Goal: Task Accomplishment & Management: Use online tool/utility

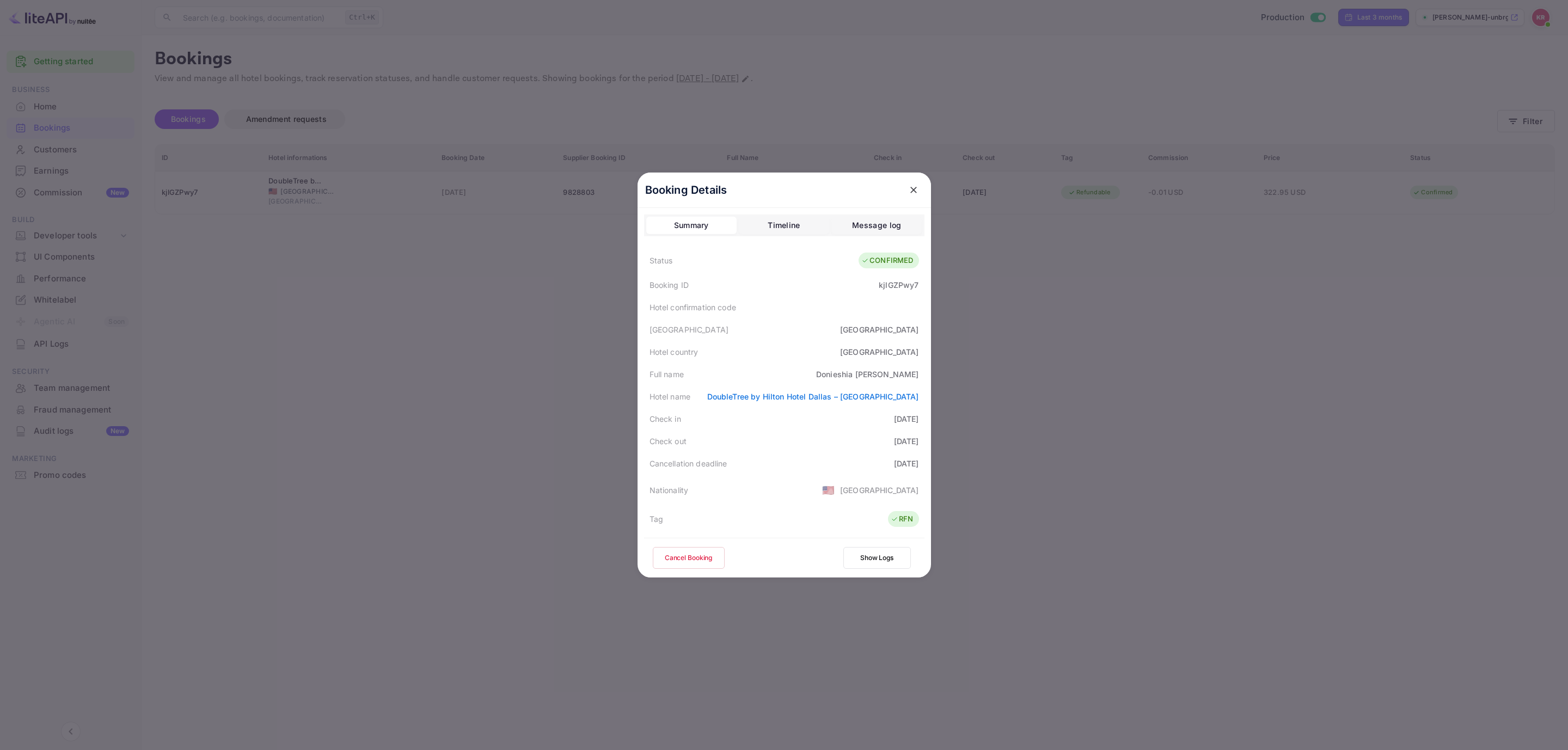
click at [910, 190] on icon "close" at bounding box center [913, 189] width 7 height 7
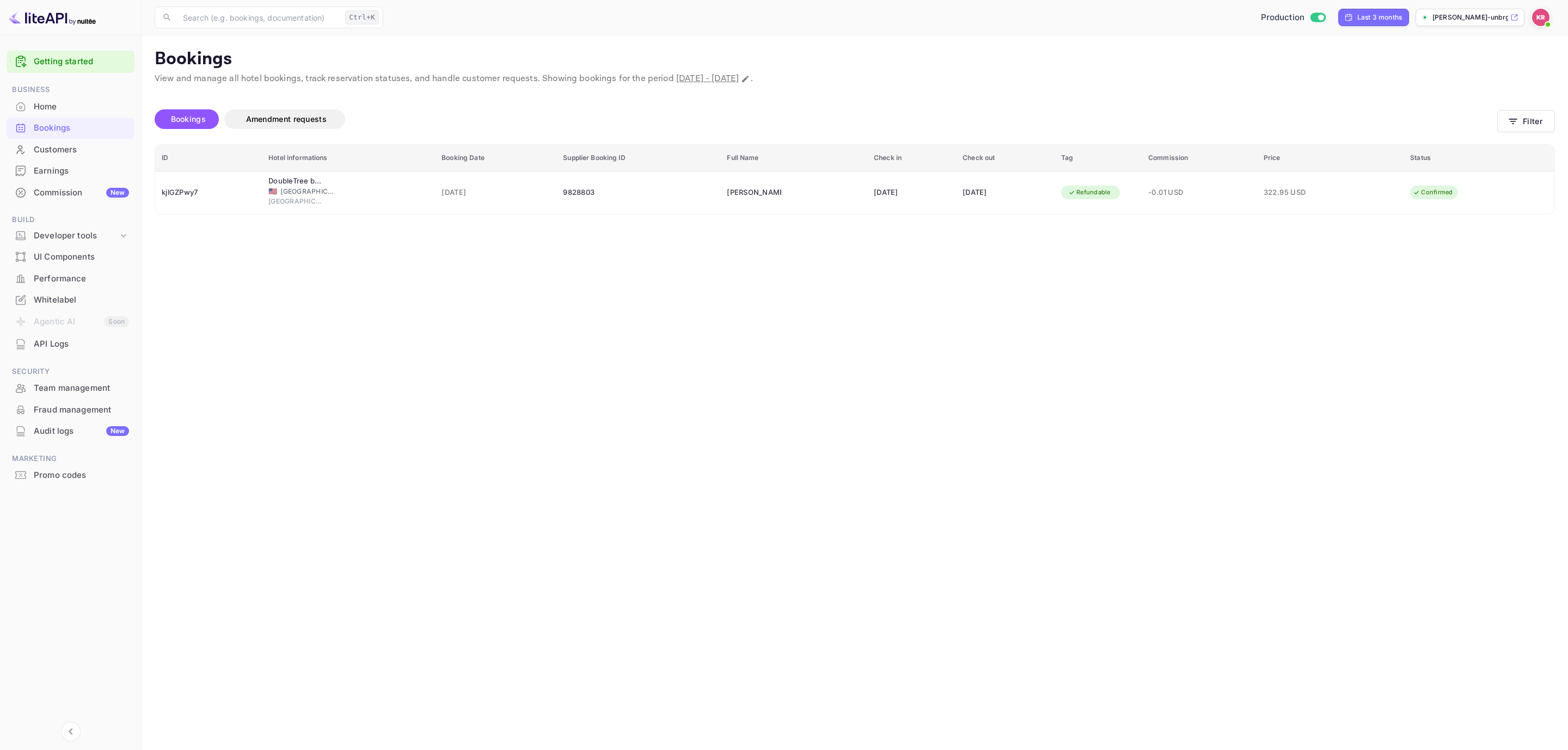
click at [201, 113] on span "Bookings" at bounding box center [188, 119] width 45 height 13
click at [190, 122] on span "Bookings" at bounding box center [188, 119] width 35 height 9
click at [1509, 116] on icon "button" at bounding box center [1513, 122] width 11 height 11
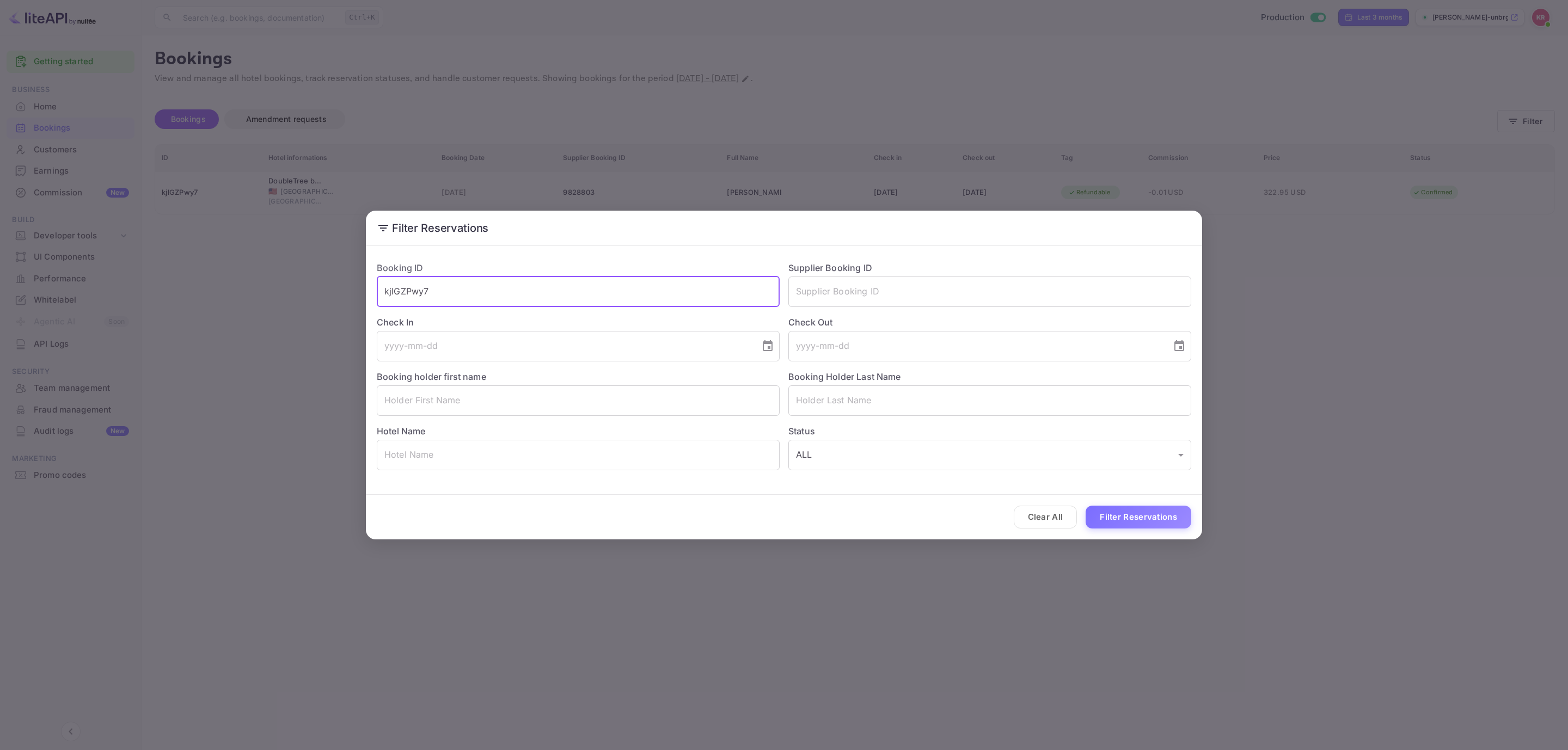
drag, startPoint x: 461, startPoint y: 294, endPoint x: 314, endPoint y: 288, distance: 147.1
click at [314, 288] on div "Filter Reservations Booking ID kjlGZPwy7 ​ Supplier Booking ID ​ Check In ​ Che…" at bounding box center [784, 375] width 1568 height 750
click at [565, 391] on input "text" at bounding box center [578, 400] width 403 height 31
paste input "[PERSON_NAME]"
drag, startPoint x: 409, startPoint y: 399, endPoint x: 555, endPoint y: 400, distance: 146.0
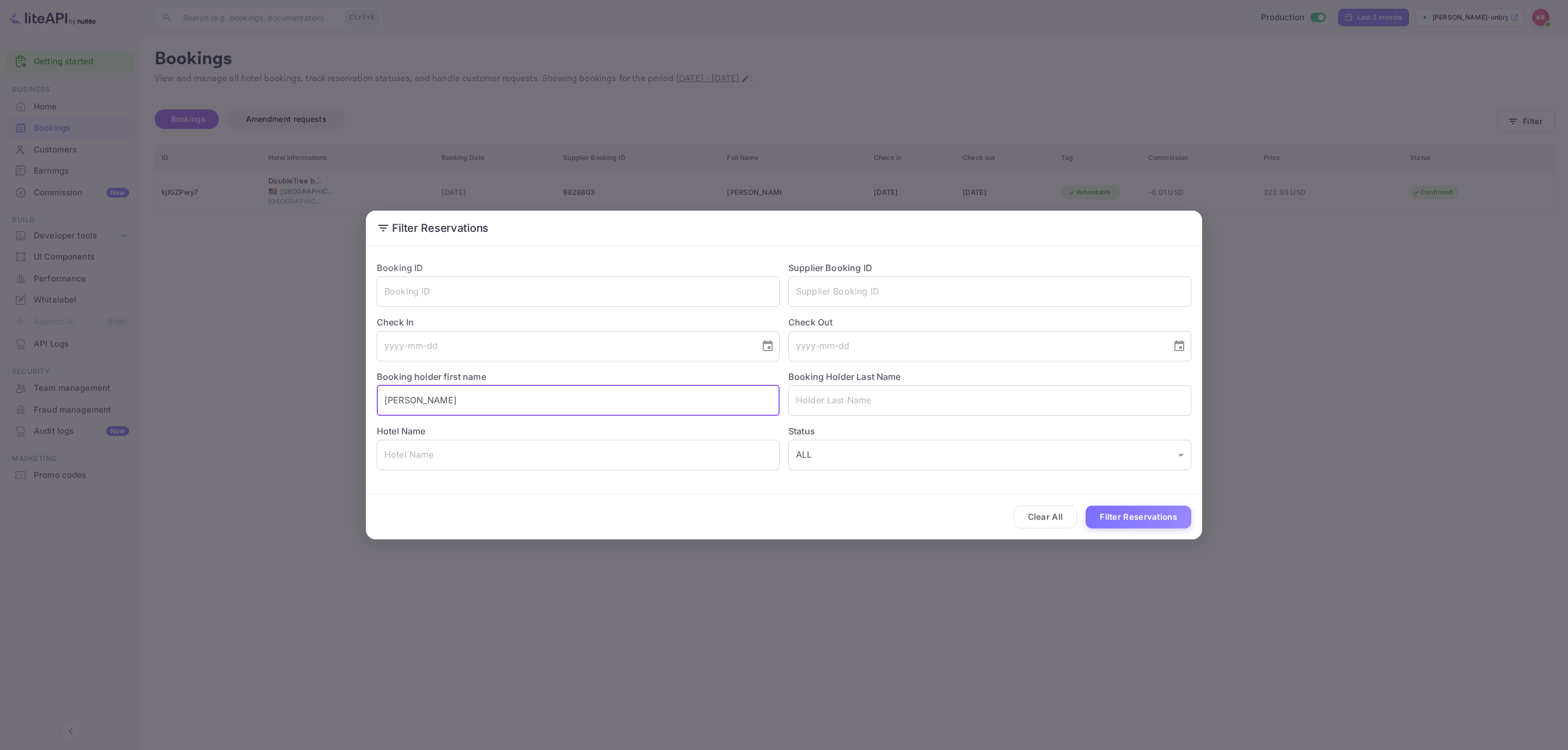
click at [555, 400] on input "[PERSON_NAME]" at bounding box center [578, 400] width 403 height 31
type input "[PERSON_NAME]"
click at [876, 396] on input "text" at bounding box center [989, 400] width 403 height 31
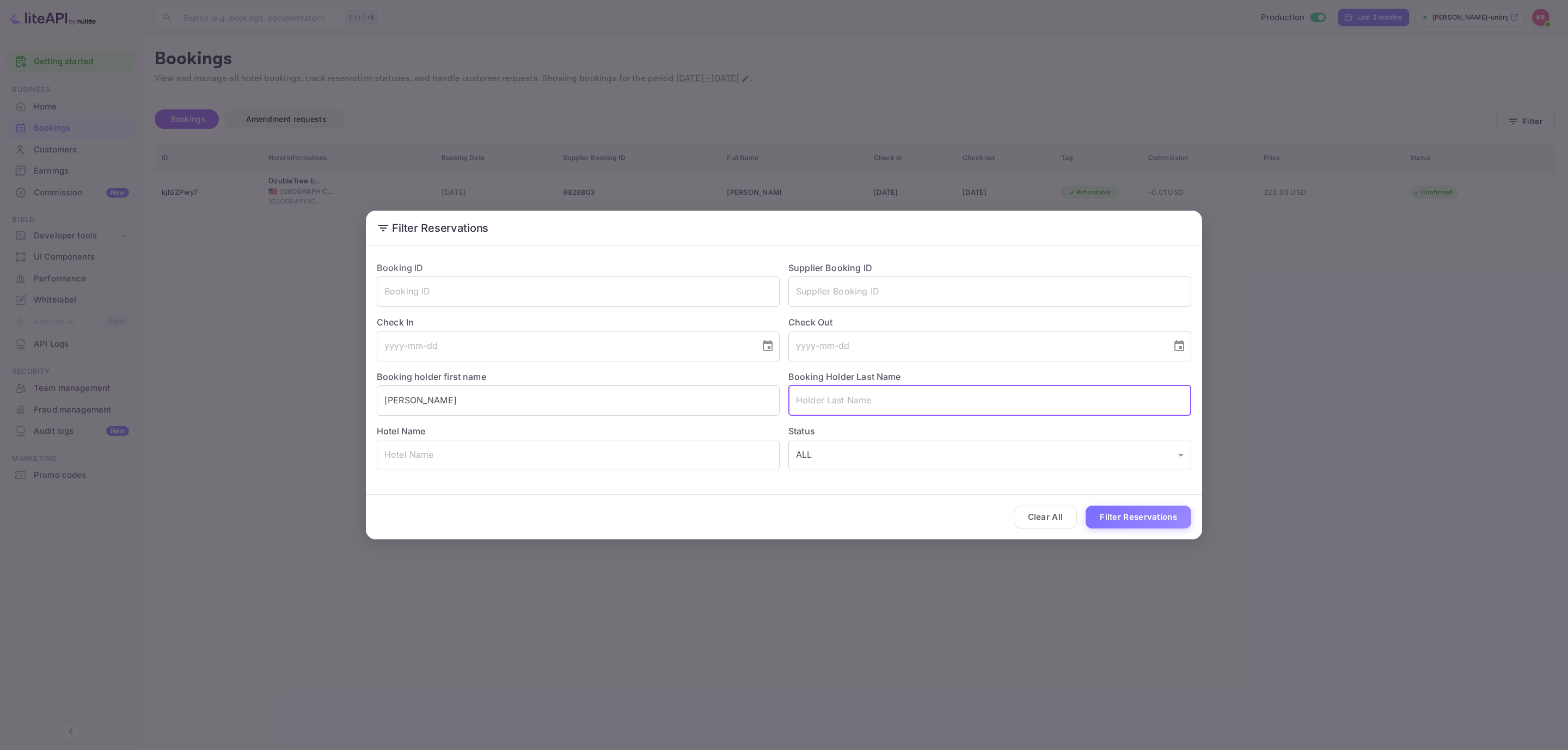
paste input "Boniela"
type input "Boniela"
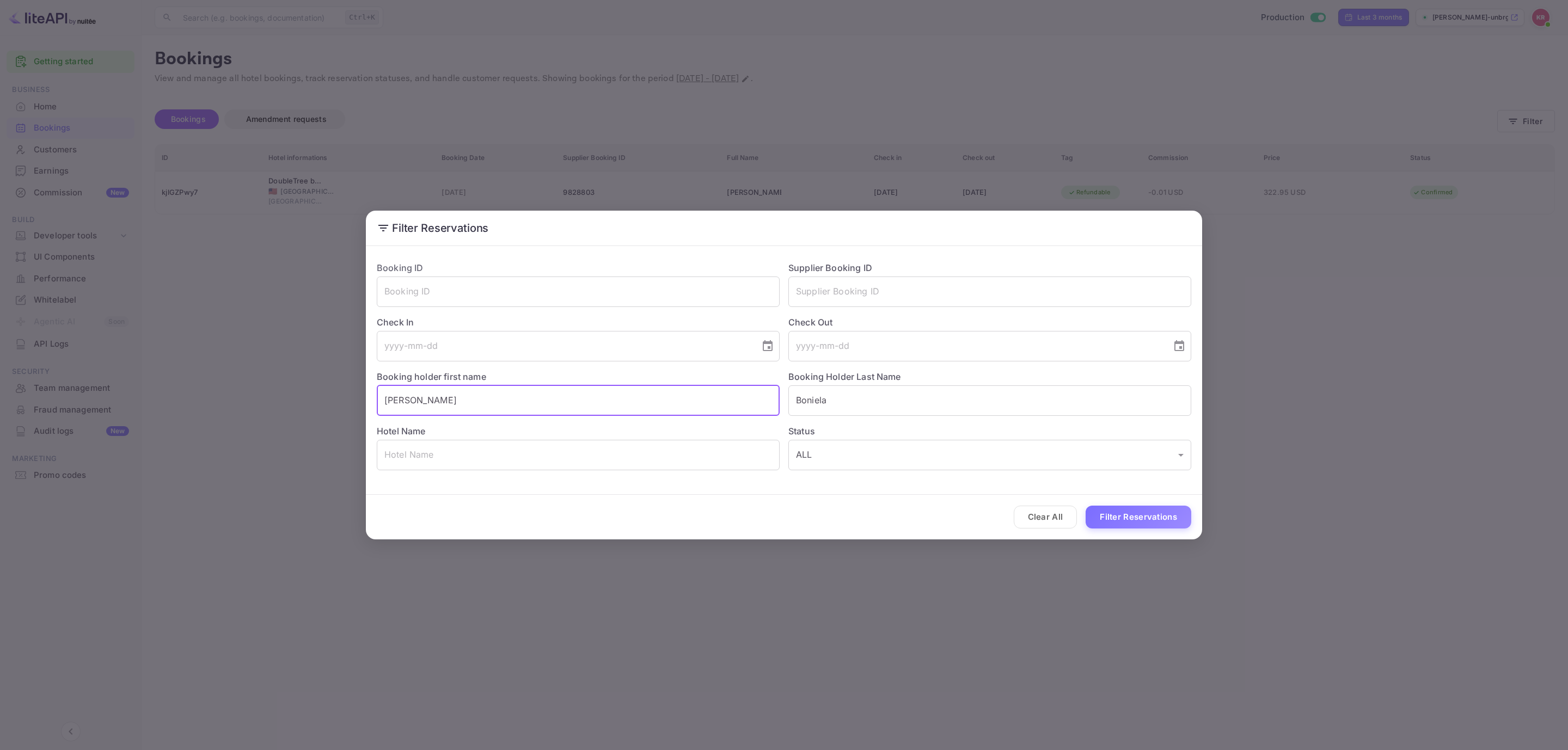
click at [600, 409] on input "[PERSON_NAME]" at bounding box center [578, 400] width 403 height 31
type input "[PERSON_NAME]"
click at [1121, 517] on button "Filter Reservations" at bounding box center [1139, 517] width 106 height 23
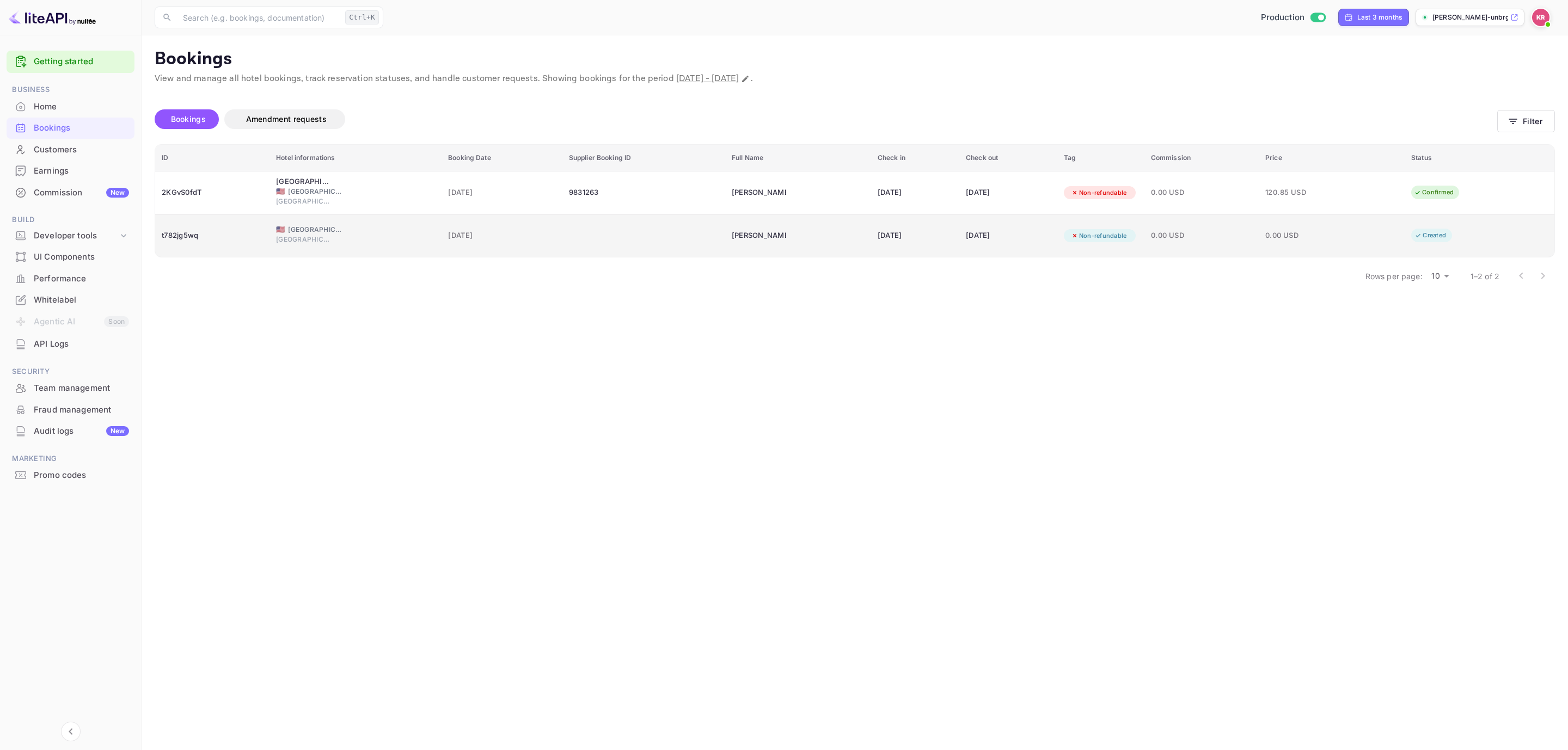
click at [448, 230] on span "[DATE]" at bounding box center [502, 236] width 108 height 12
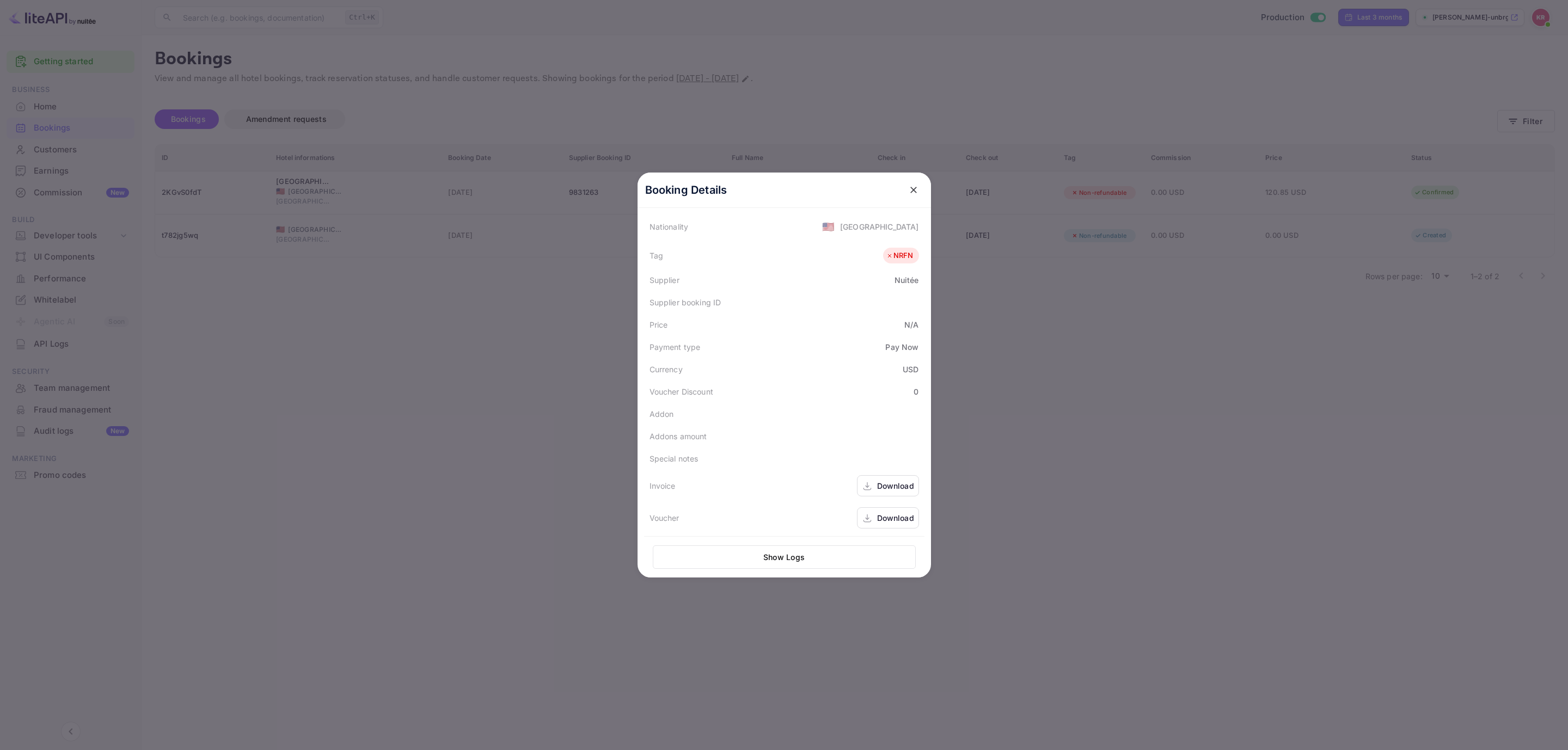
scroll to position [267, 0]
click at [908, 191] on icon "close" at bounding box center [913, 190] width 11 height 11
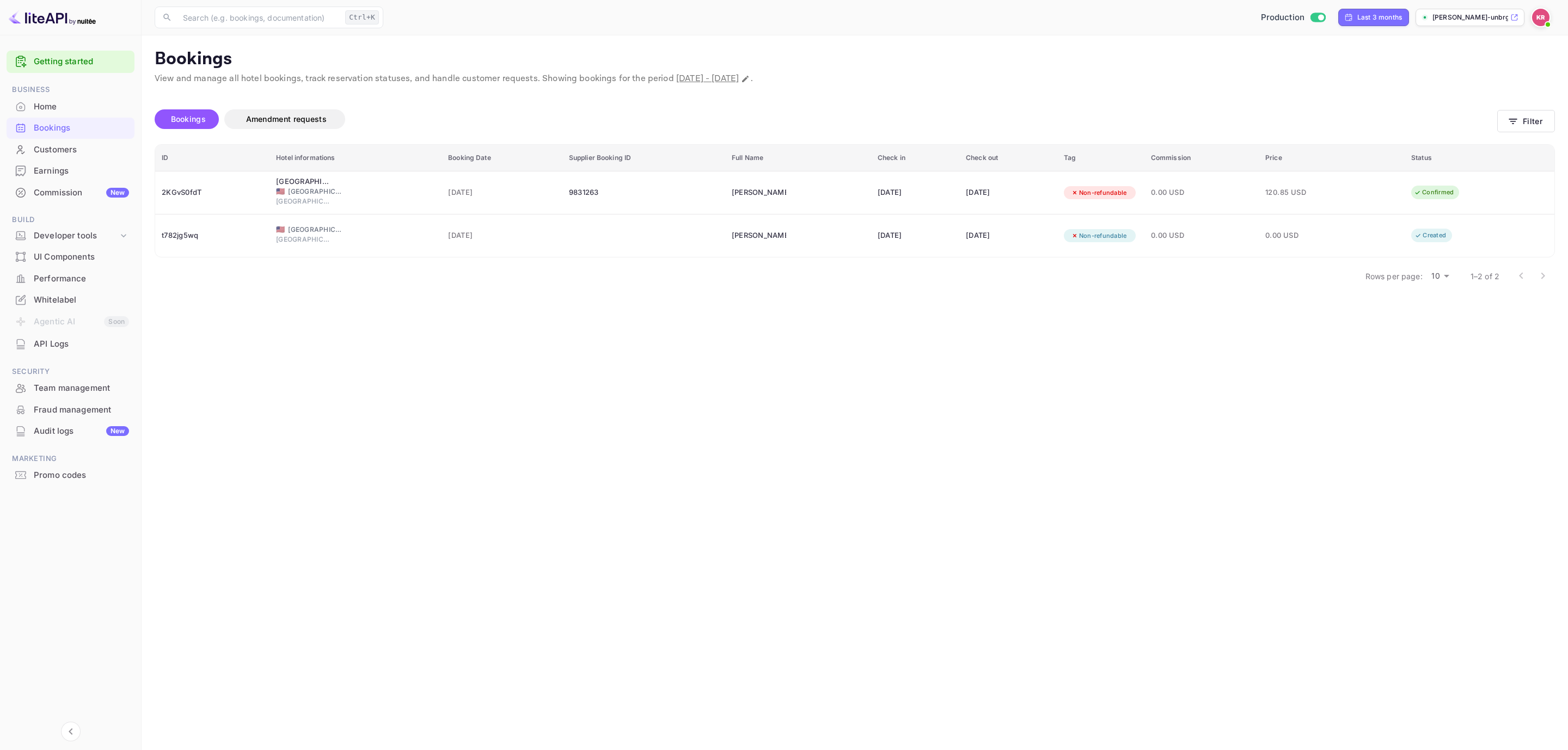
click at [1023, 412] on main "Bookings View and manage all hotel bookings, track reservation statuses, and ha…" at bounding box center [854, 392] width 1426 height 715
click at [768, 601] on main "Bookings View and manage all hotel bookings, track reservation statuses, and ha…" at bounding box center [854, 392] width 1426 height 715
